Goal: Find specific page/section: Find specific page/section

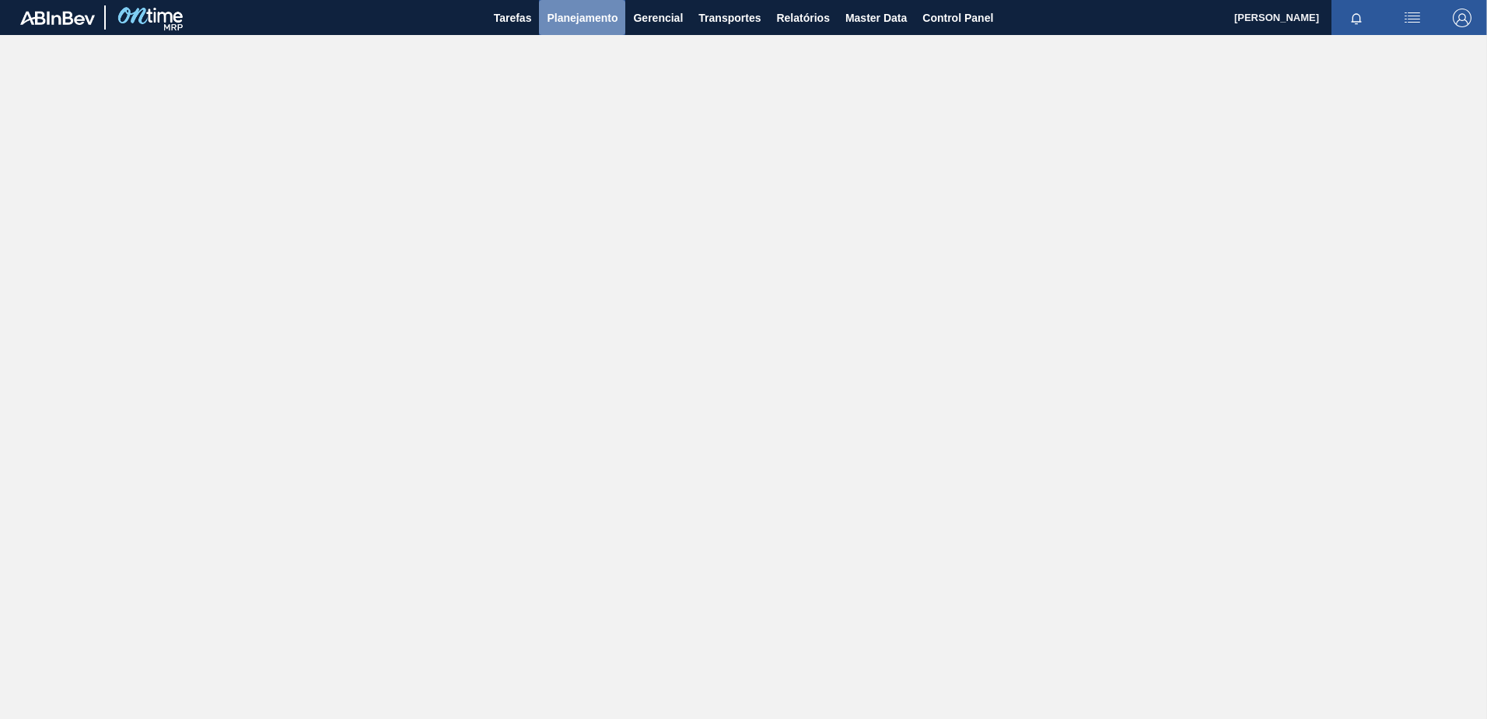
click at [594, 23] on span "Planejamento" at bounding box center [582, 18] width 71 height 19
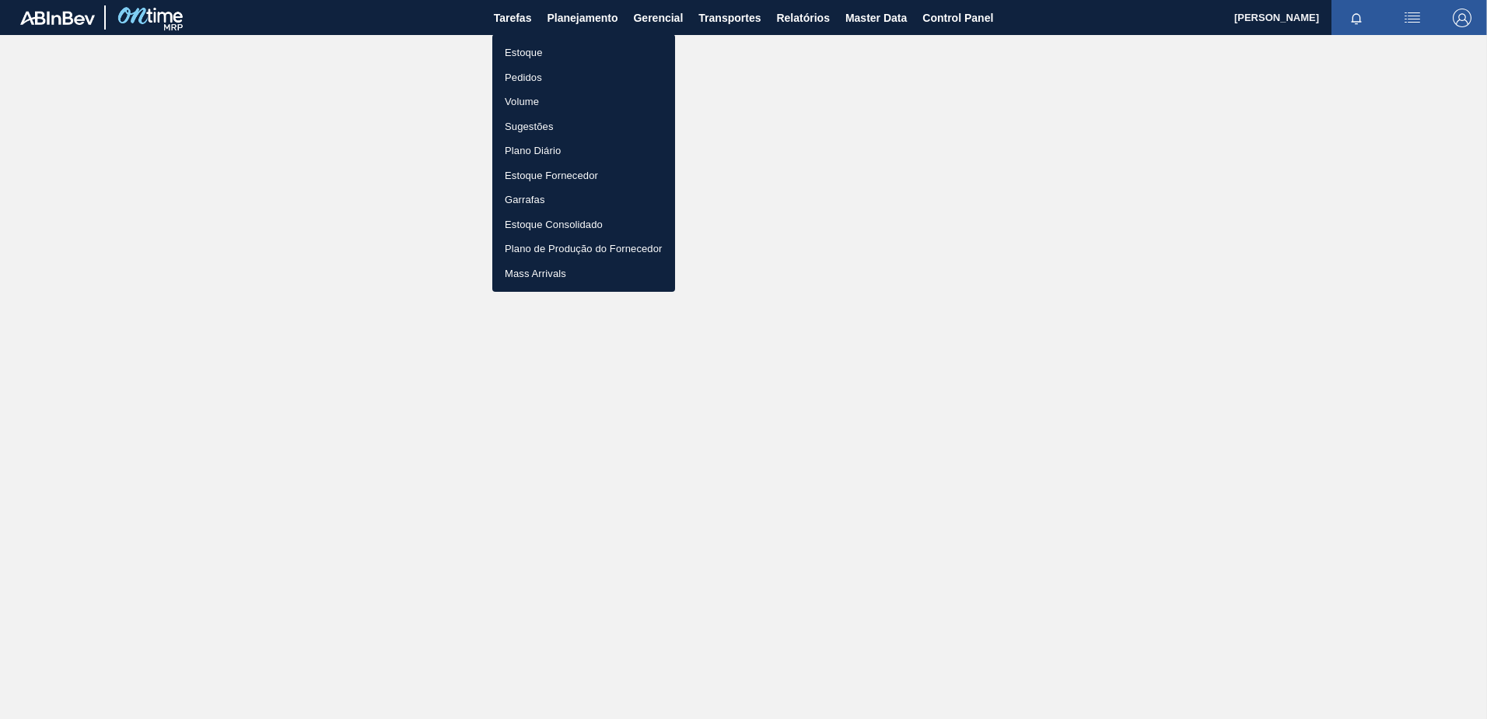
click at [530, 55] on li "Estoque" at bounding box center [583, 52] width 183 height 25
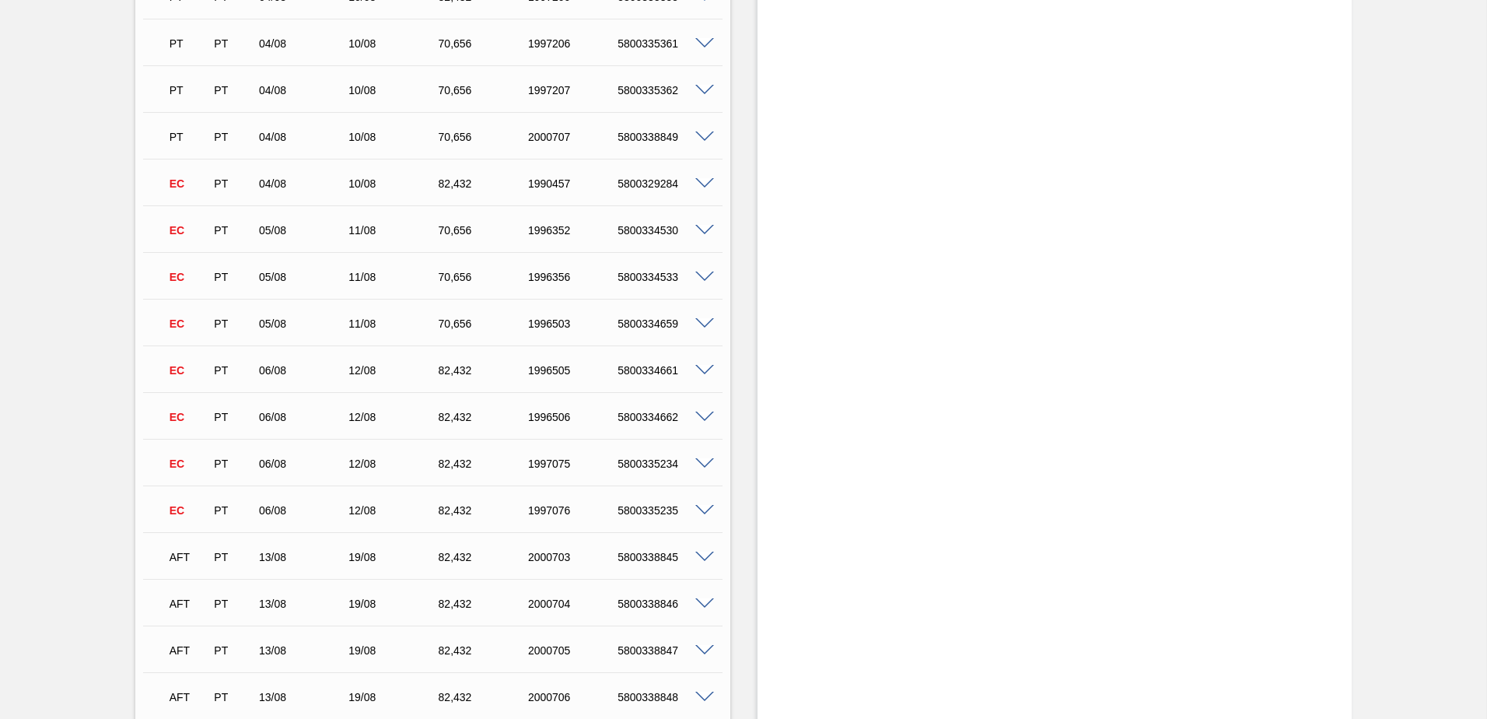
scroll to position [7233, 0]
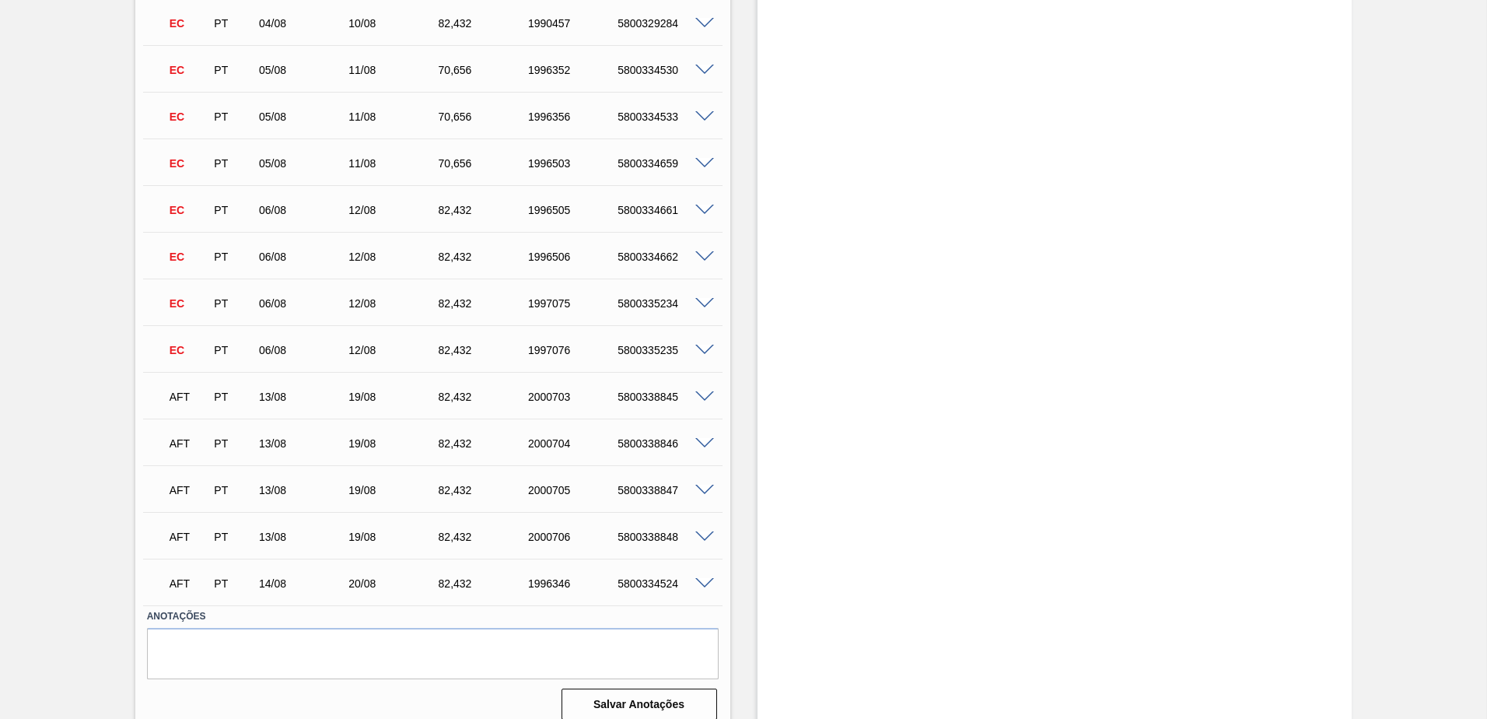
click at [706, 391] on span at bounding box center [704, 397] width 19 height 12
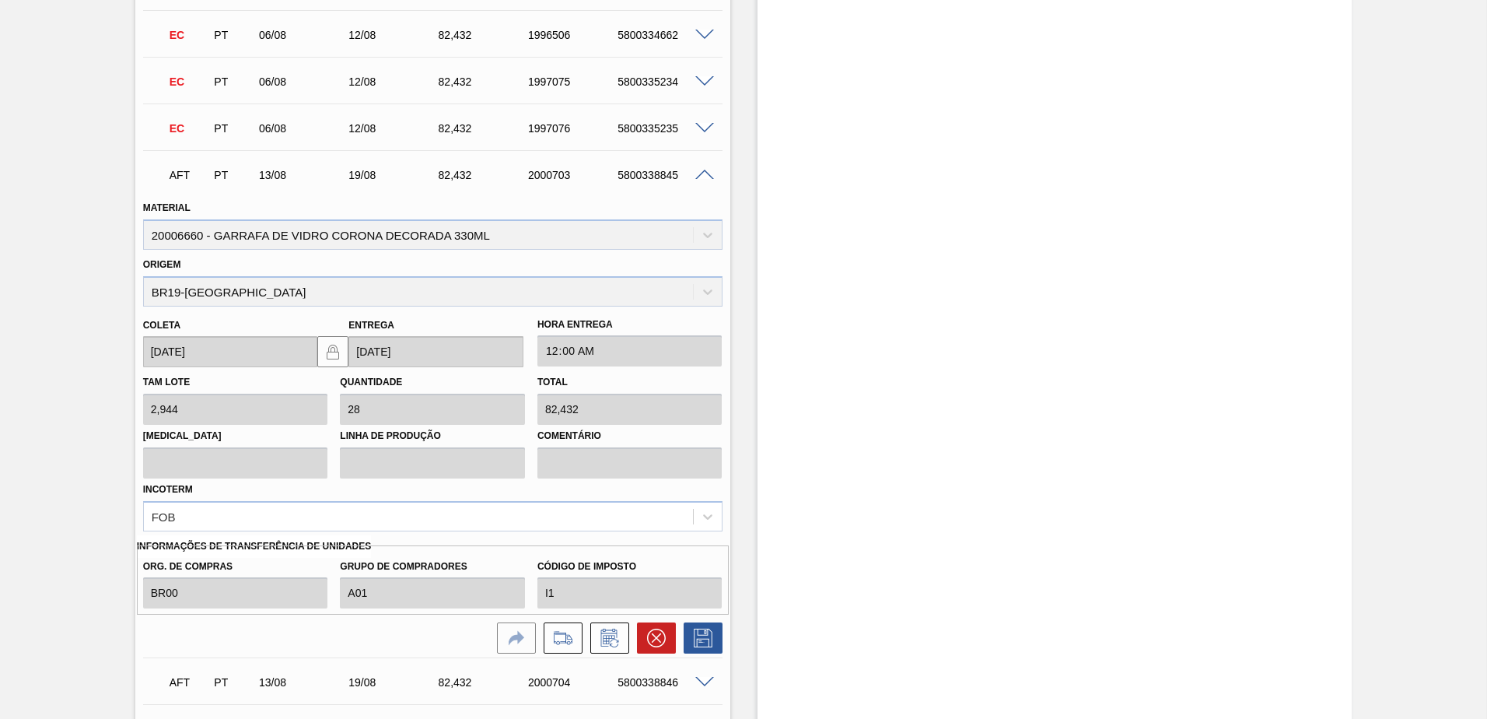
scroll to position [7544, 0]
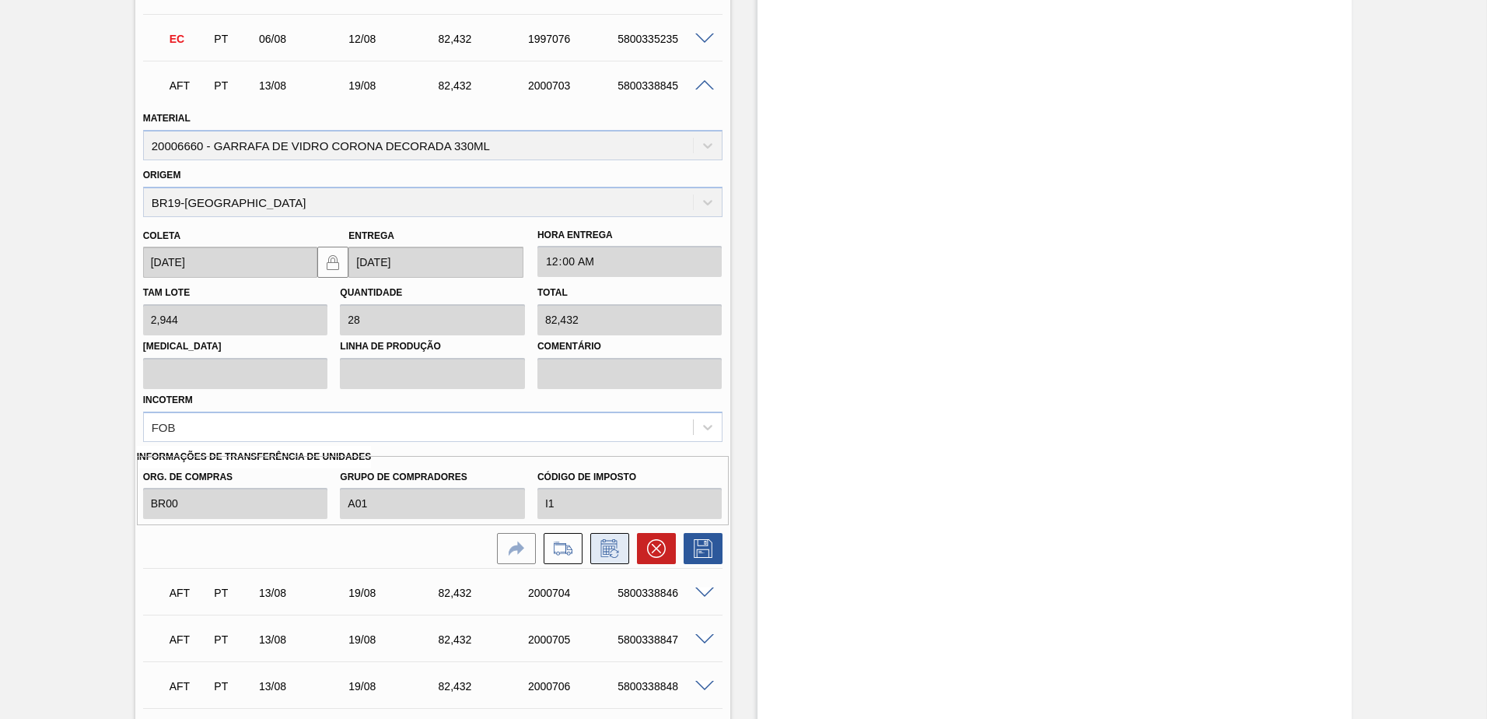
click at [601, 539] on icon at bounding box center [609, 548] width 25 height 19
